Goal: Task Accomplishment & Management: Manage account settings

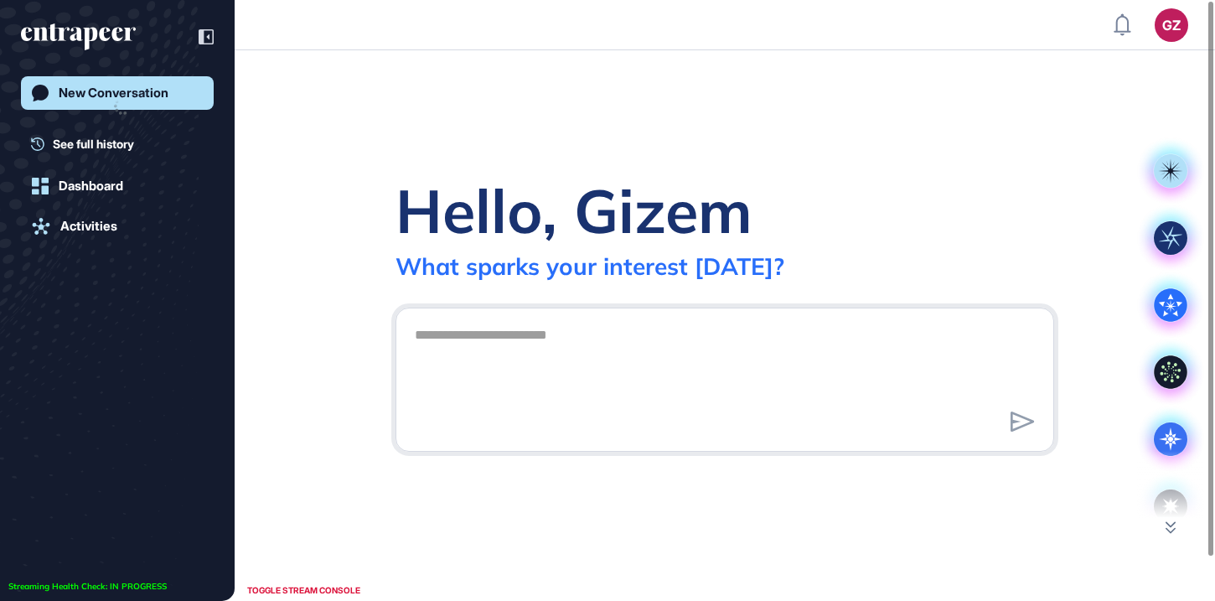
scroll to position [1, 1]
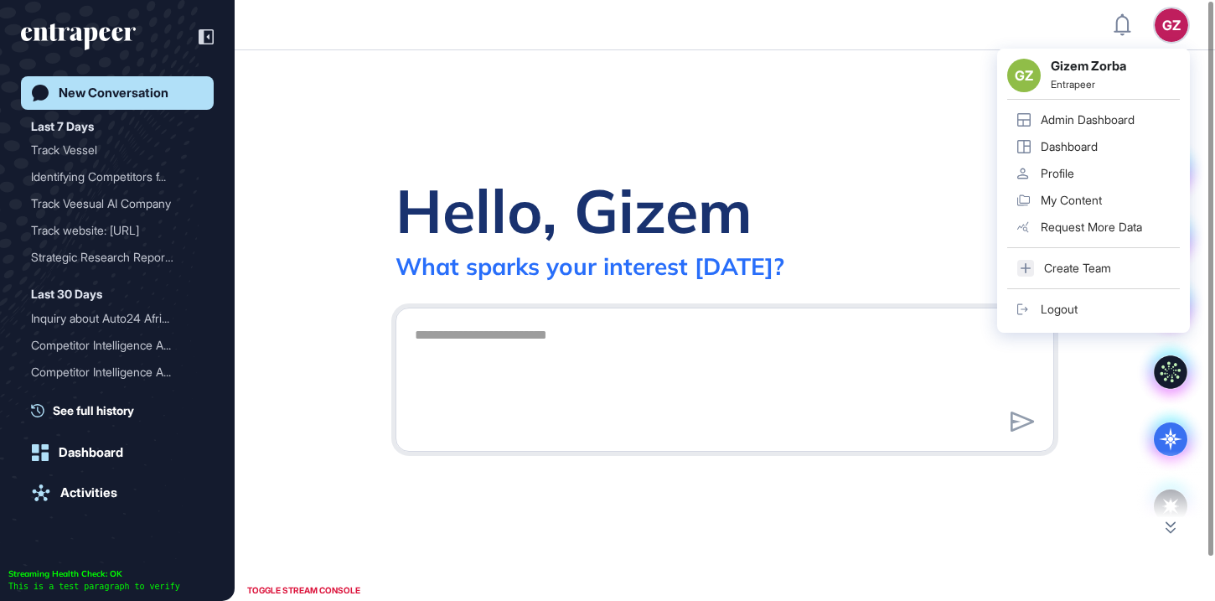
click at [1165, 21] on div "GZ GZ Gizem Zorba Entrapeer Admin Dashboard Dashboard Profile My Content Reques…" at bounding box center [1171, 25] width 34 height 34
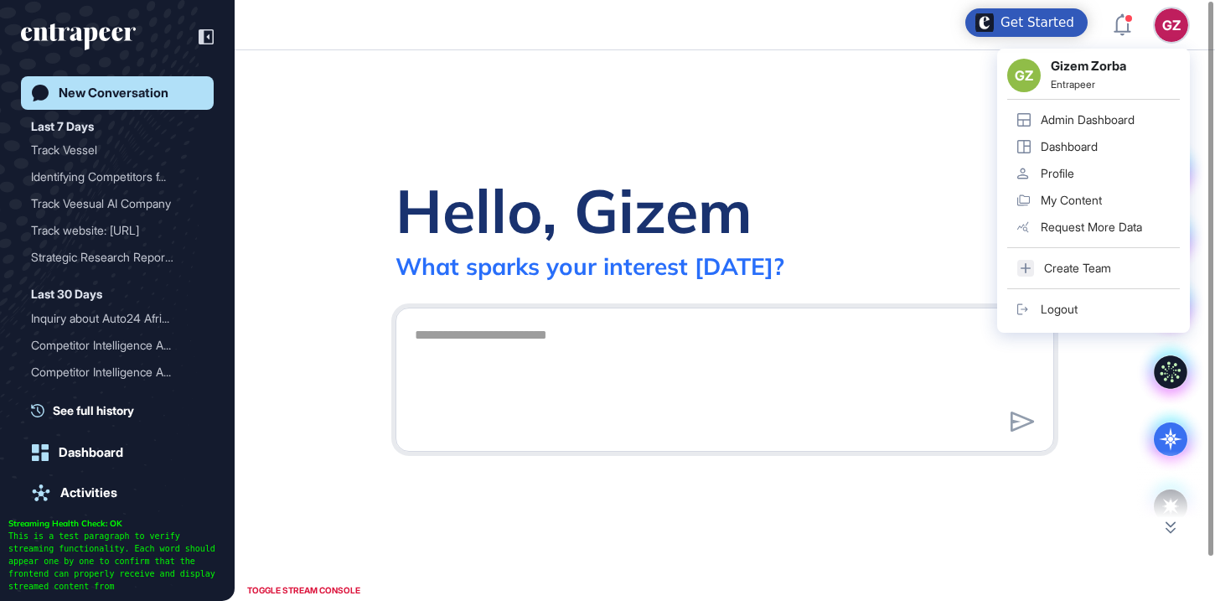
click at [1053, 306] on div "Logout" at bounding box center [1059, 308] width 37 height 13
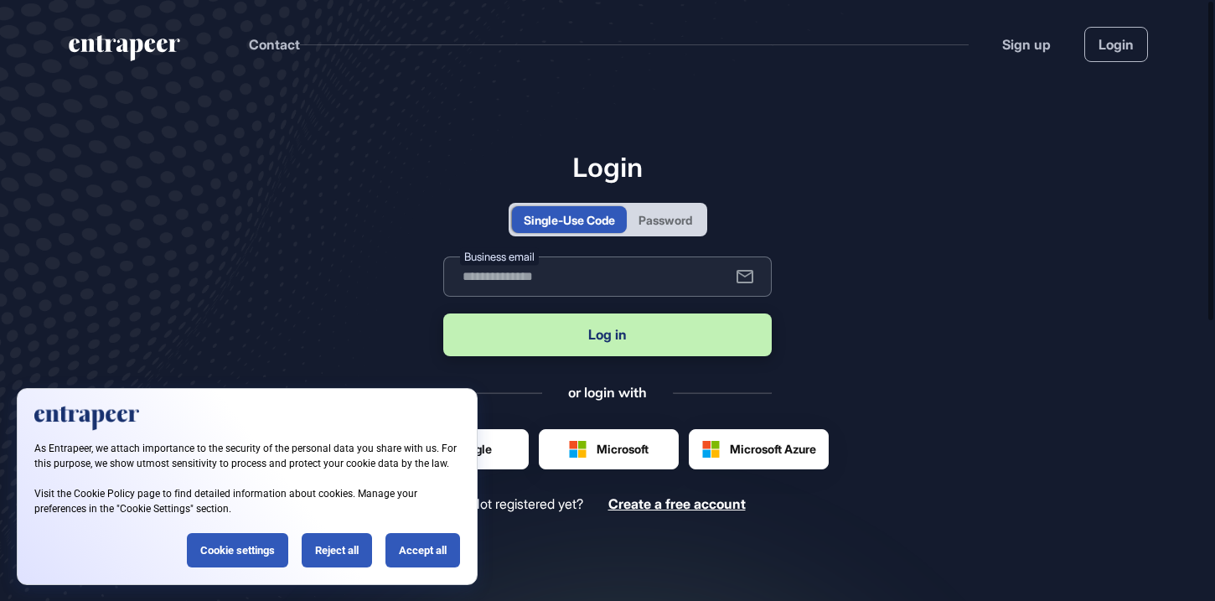
click at [638, 291] on input "text" at bounding box center [607, 276] width 328 height 40
type input "**********"
click at [639, 349] on button "Log in" at bounding box center [607, 334] width 328 height 43
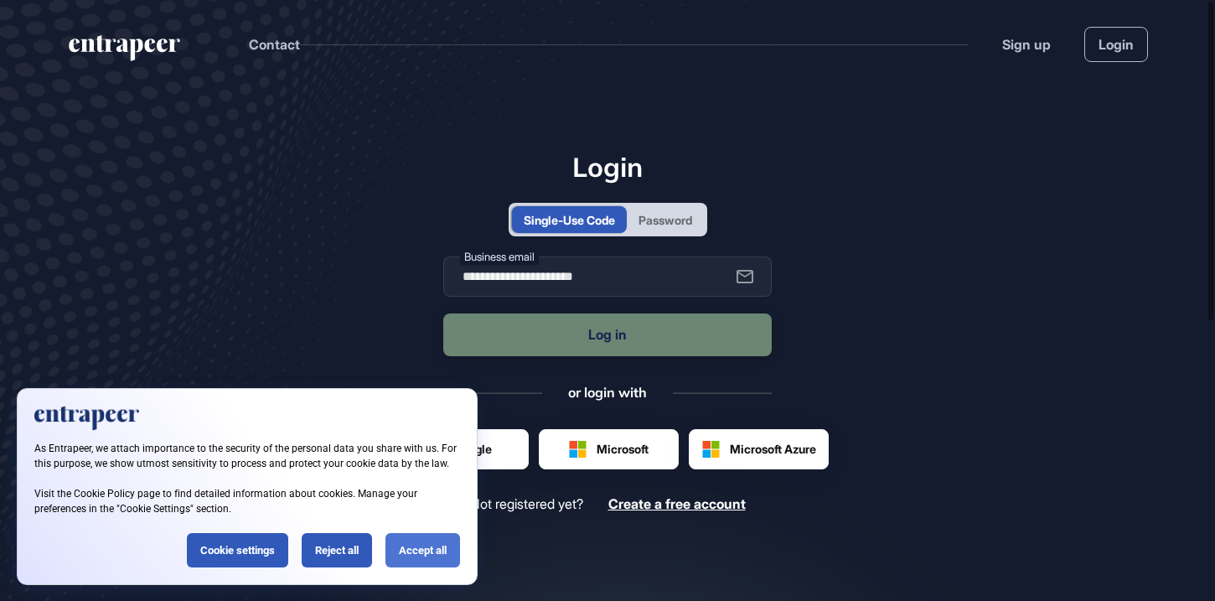
click at [429, 545] on div "Accept all" at bounding box center [422, 550] width 75 height 34
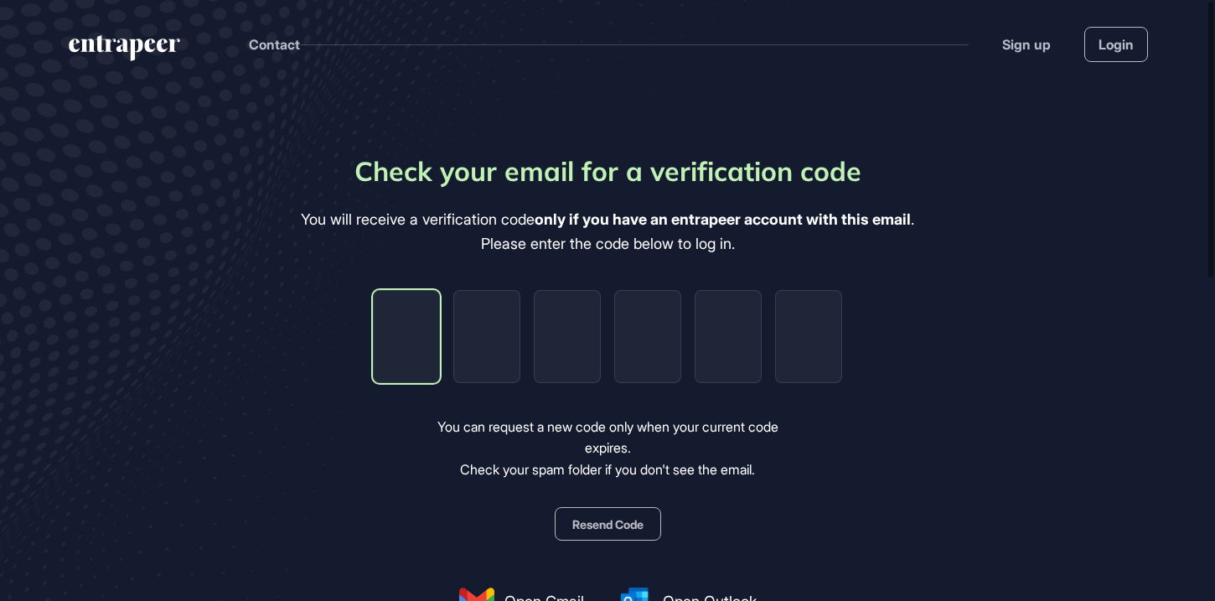
click at [421, 351] on input "tel" at bounding box center [406, 336] width 67 height 93
type input "*"
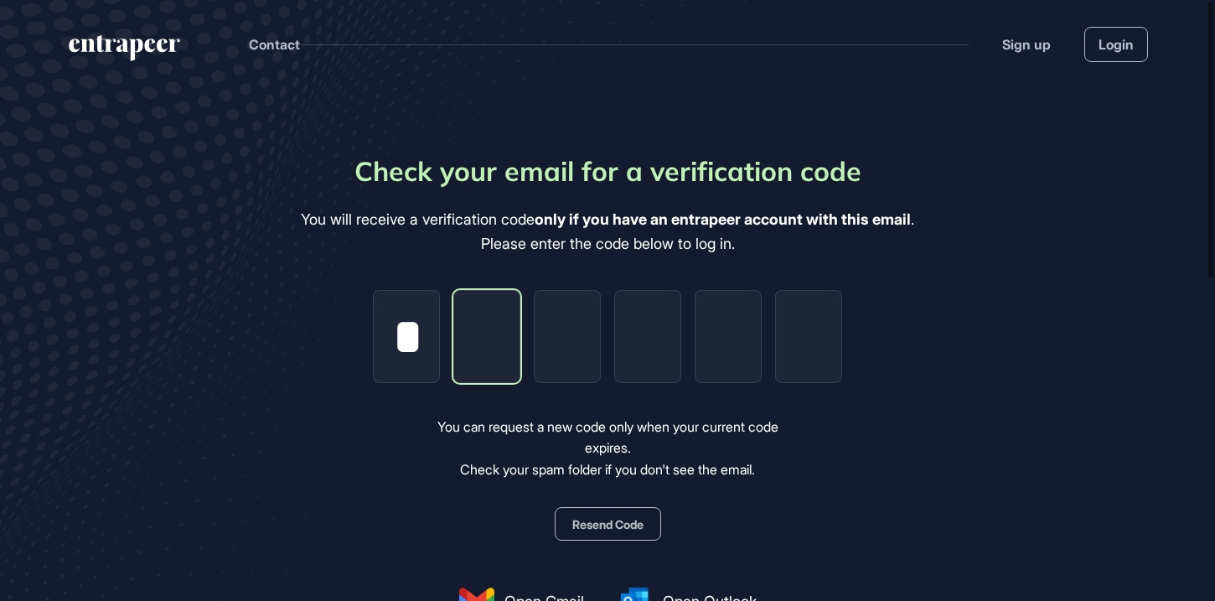
type input "*"
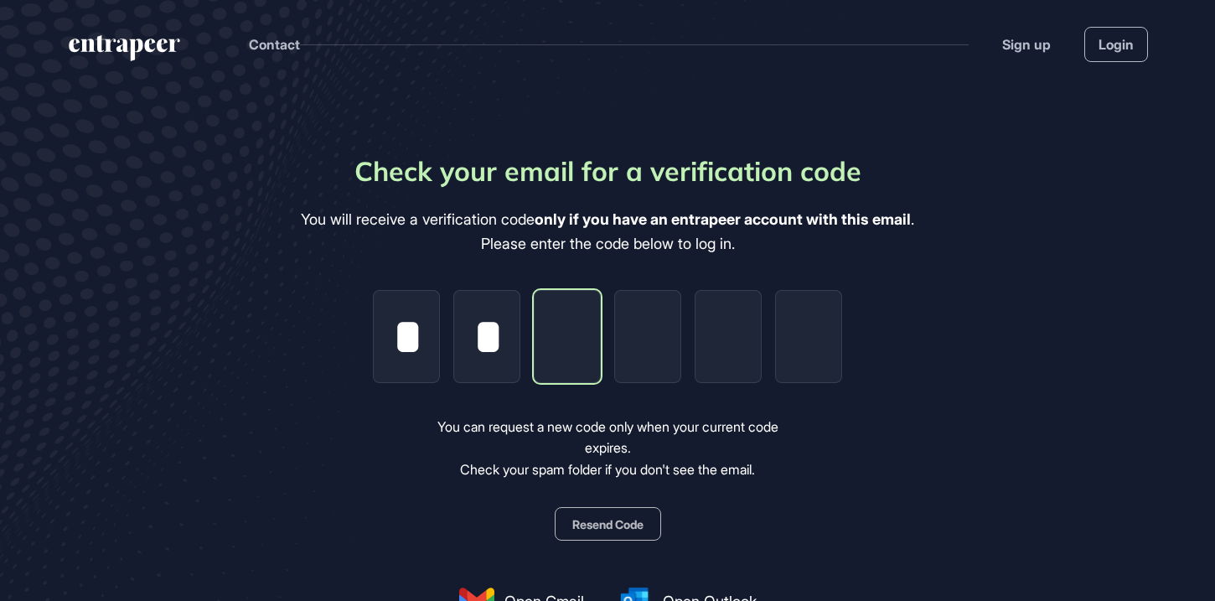
type input "*"
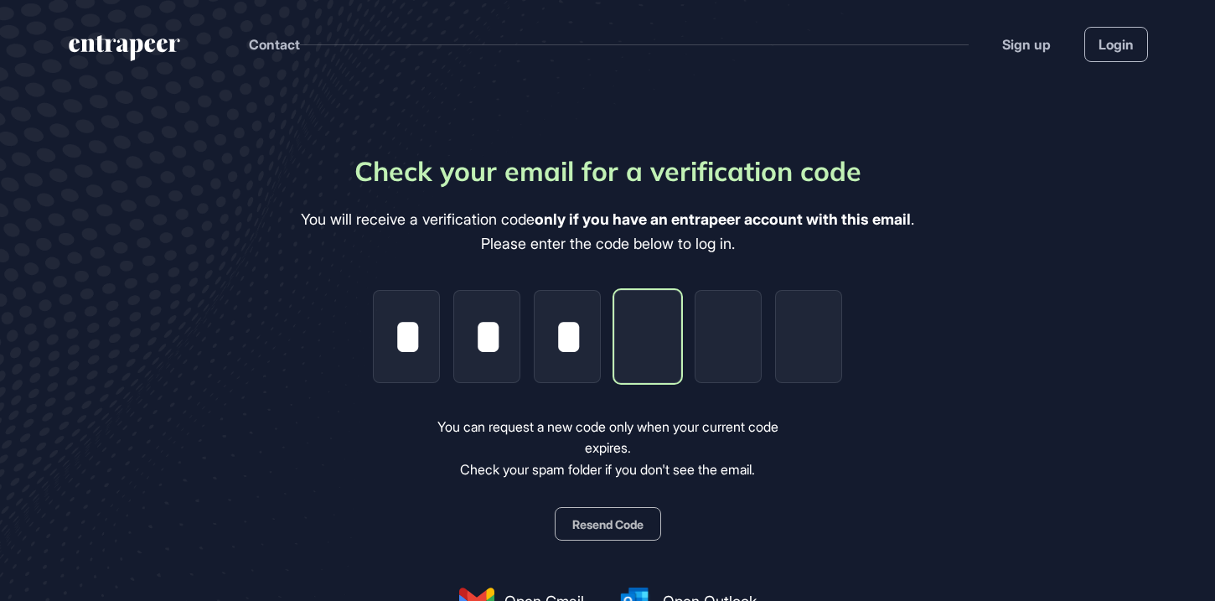
type input "*"
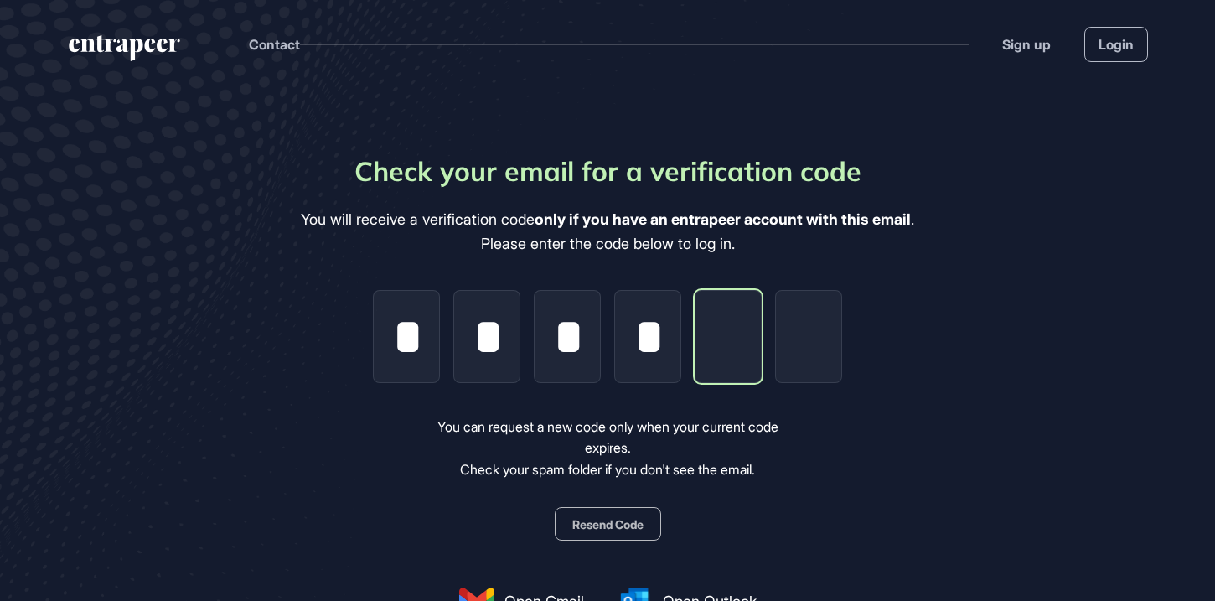
type input "*"
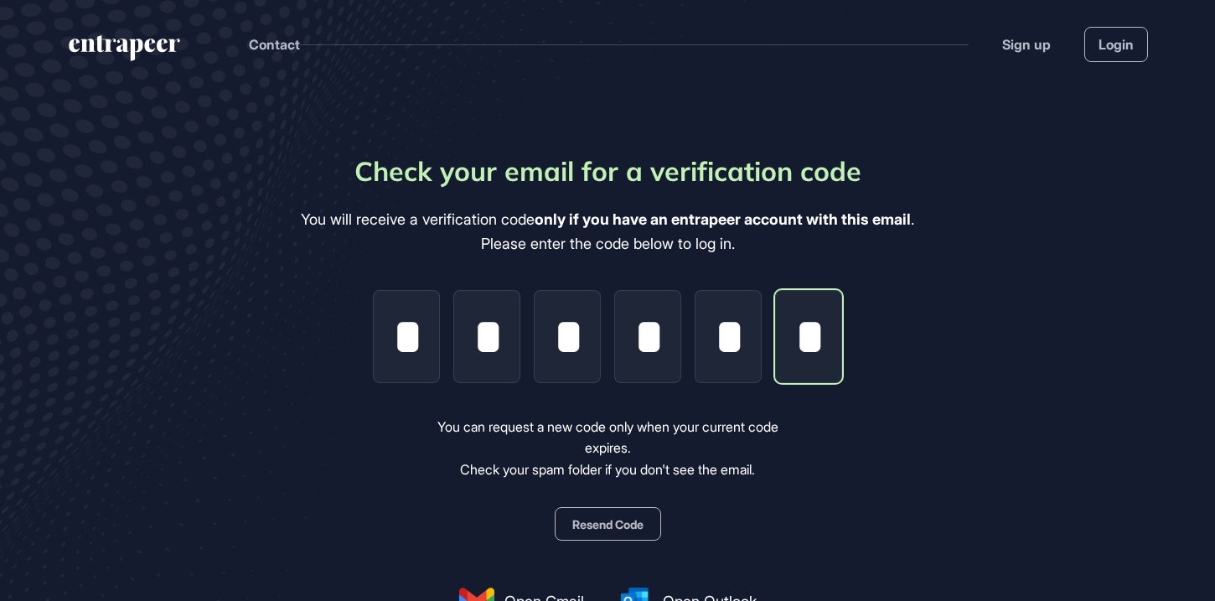
scroll to position [0, 2]
type input "*"
